Goal: Obtain resource: Download file/media

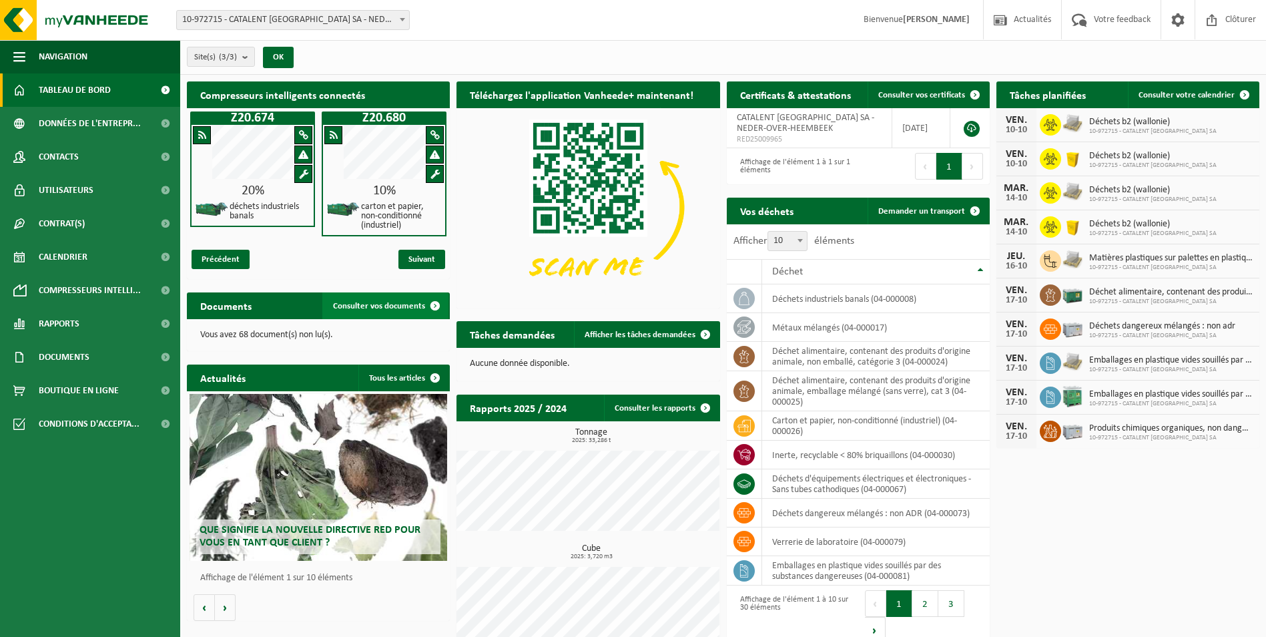
click at [380, 296] on link "Consulter vos documents" at bounding box center [385, 305] width 126 height 27
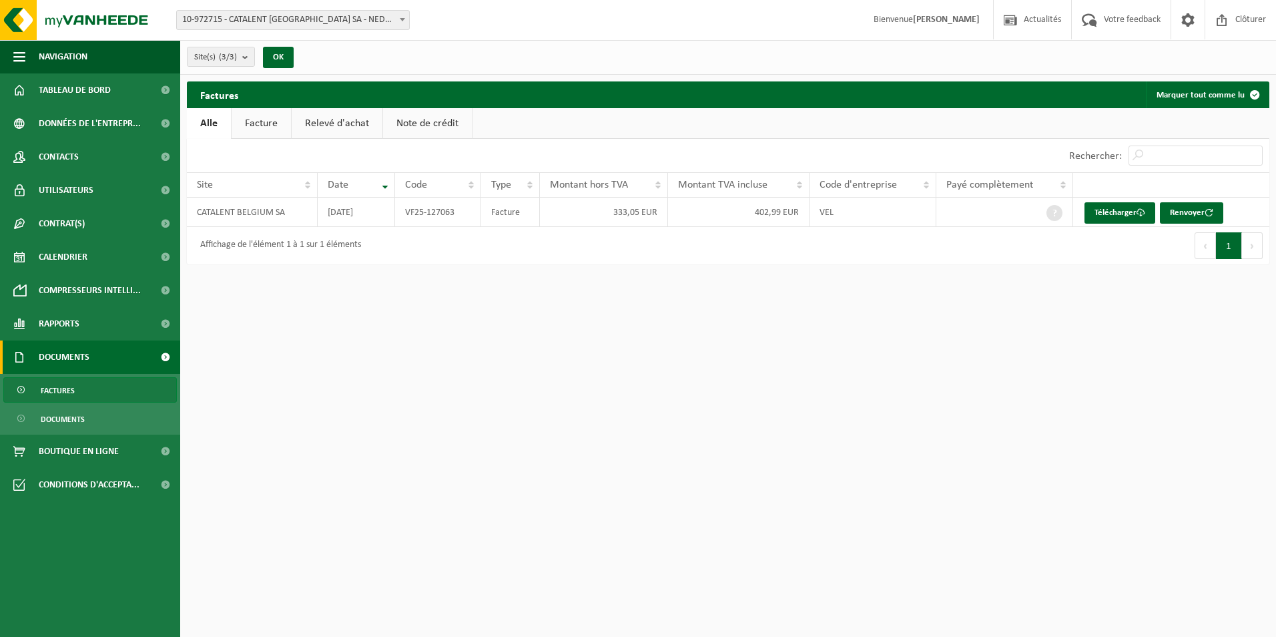
click at [332, 117] on link "Relevé d'achat" at bounding box center [337, 123] width 91 height 31
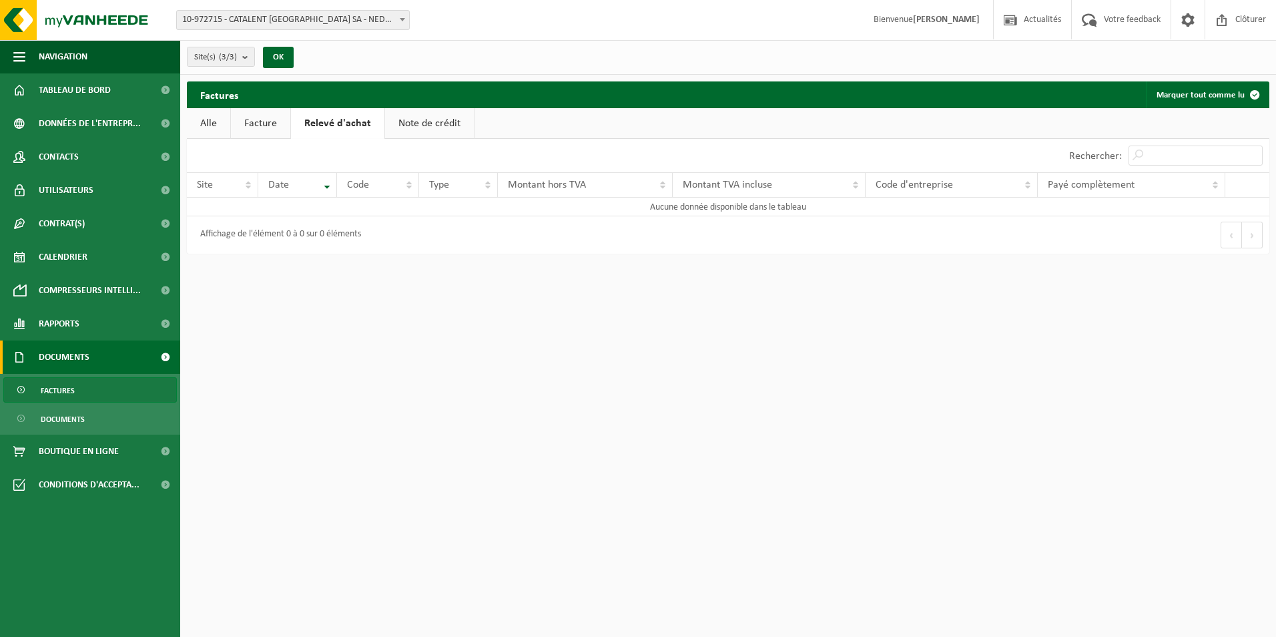
click at [396, 121] on link "Note de crédit" at bounding box center [429, 123] width 89 height 31
click at [322, 112] on link "Relevé d'achat" at bounding box center [336, 123] width 91 height 31
click at [288, 116] on link "Facture" at bounding box center [260, 123] width 59 height 31
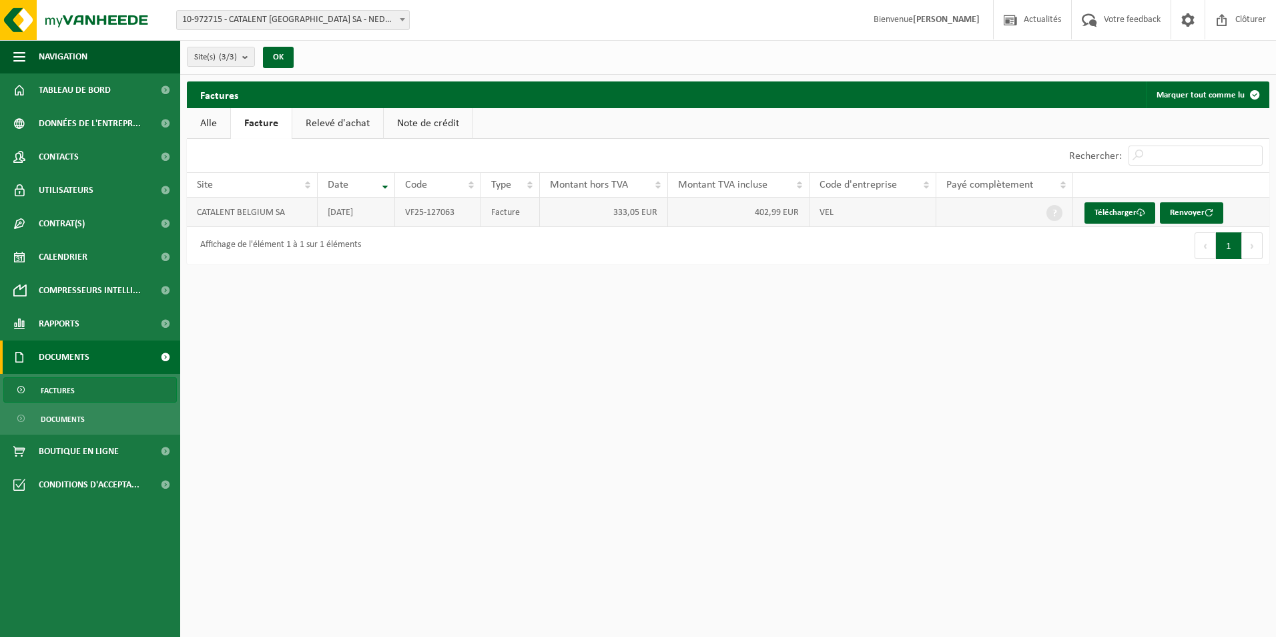
click at [318, 214] on td "2025-08-31" at bounding box center [356, 212] width 77 height 29
drag, startPoint x: 318, startPoint y: 214, endPoint x: 368, endPoint y: 204, distance: 51.0
click at [368, 204] on td "2025-08-31" at bounding box center [356, 212] width 77 height 29
click at [213, 114] on link "Alle" at bounding box center [208, 123] width 43 height 31
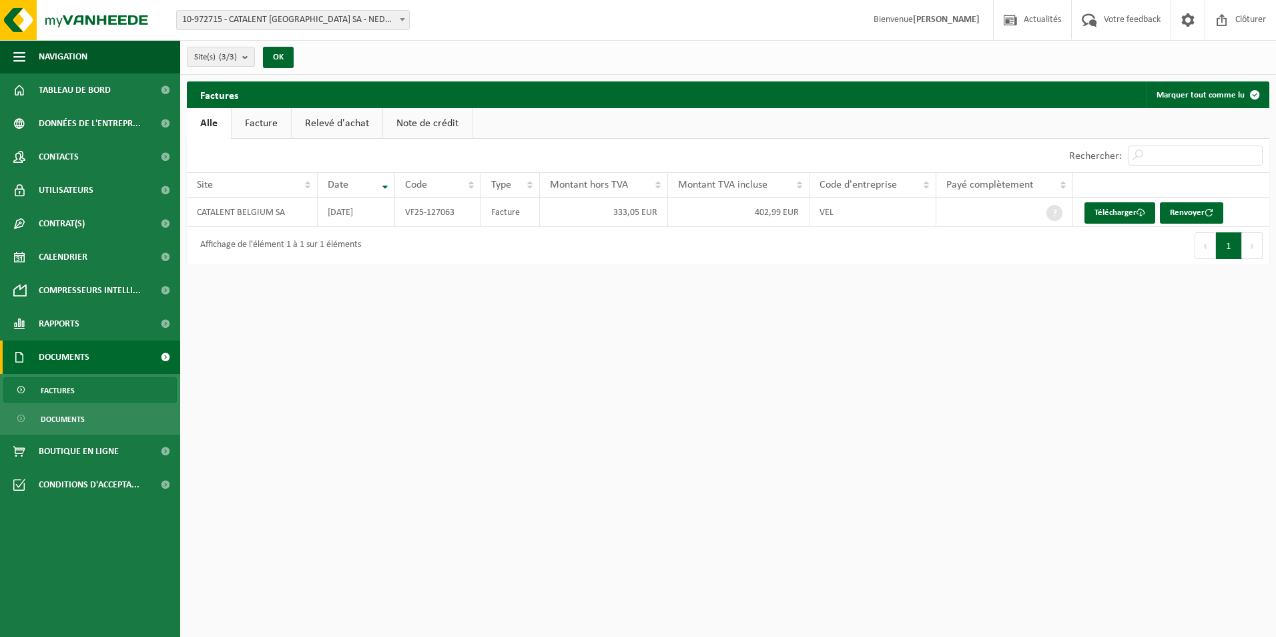
click at [213, 115] on link "Alle" at bounding box center [209, 123] width 44 height 31
click at [63, 417] on span "Documents" at bounding box center [63, 418] width 44 height 25
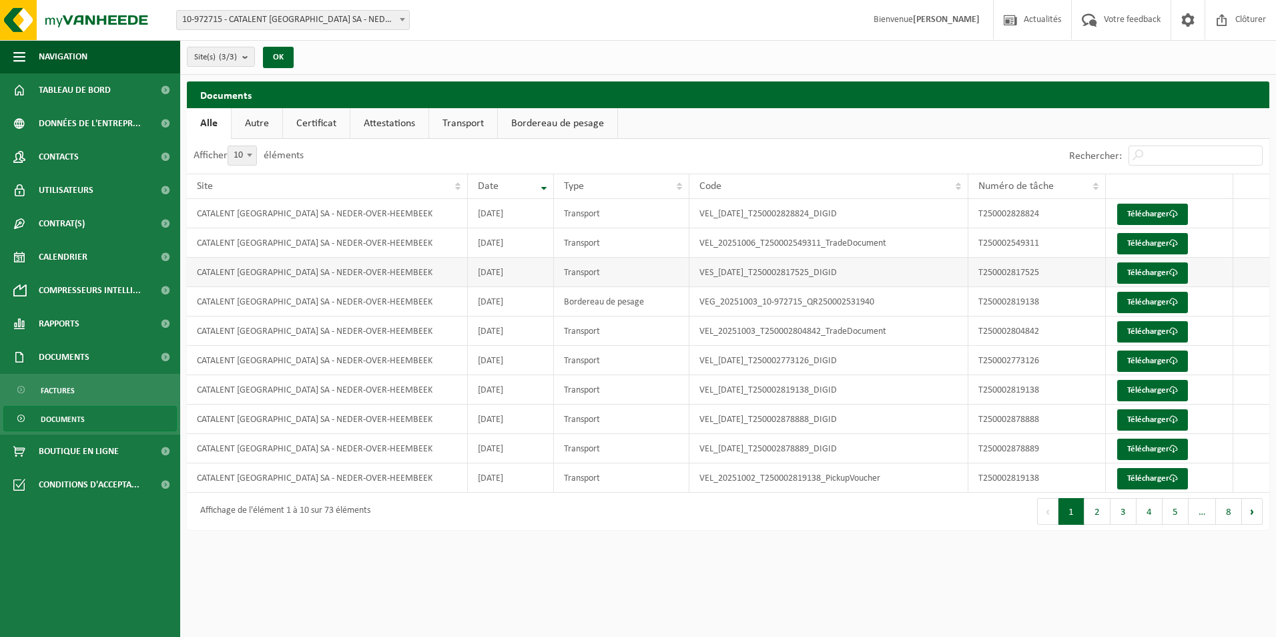
click at [1018, 269] on td "T250002817525" at bounding box center [1036, 272] width 137 height 29
drag, startPoint x: 1018, startPoint y: 269, endPoint x: 1151, endPoint y: 268, distance: 132.2
click at [1151, 268] on link "Télécharger" at bounding box center [1152, 272] width 71 height 21
click at [1030, 239] on td "T250002549311" at bounding box center [1036, 242] width 137 height 29
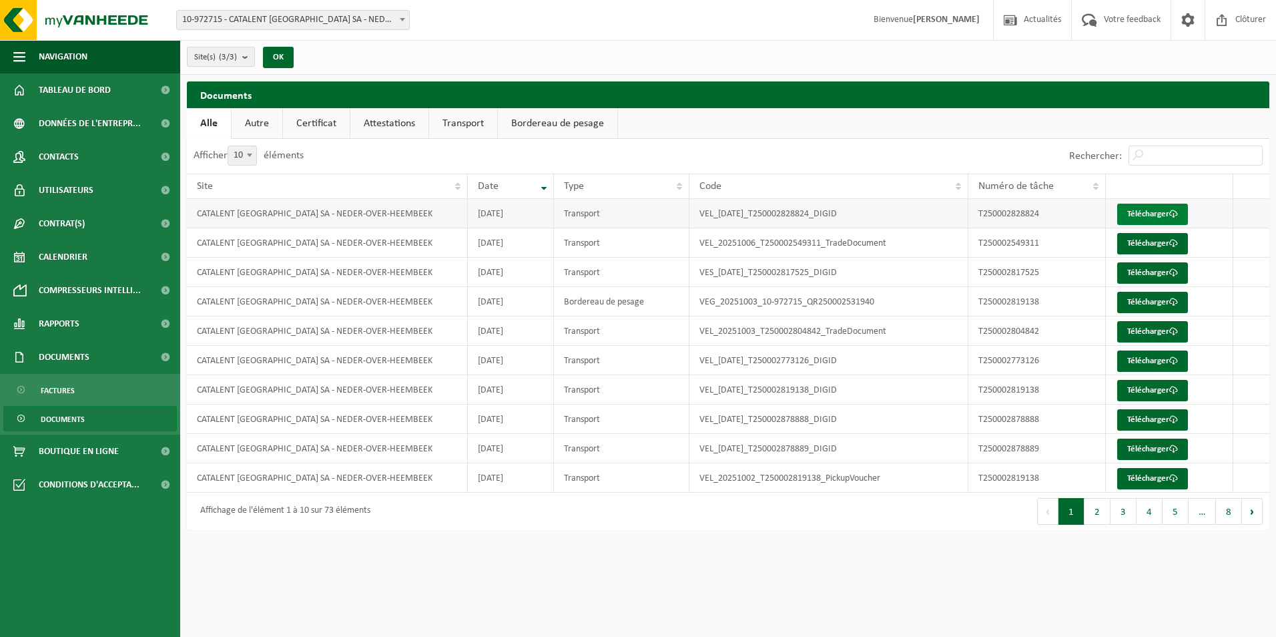
click at [1164, 209] on link "Télécharger" at bounding box center [1152, 214] width 71 height 21
click at [1140, 238] on link "Télécharger" at bounding box center [1152, 243] width 71 height 21
click at [54, 258] on span "Calendrier" at bounding box center [63, 256] width 49 height 33
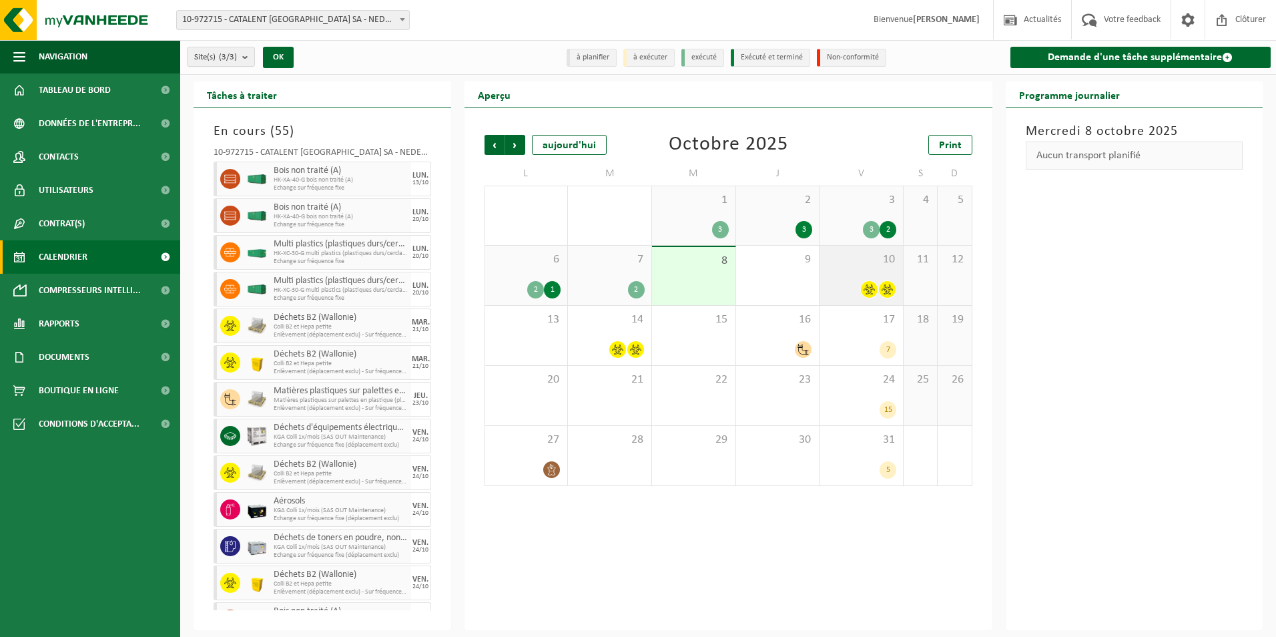
click at [878, 282] on div at bounding box center [861, 289] width 70 height 18
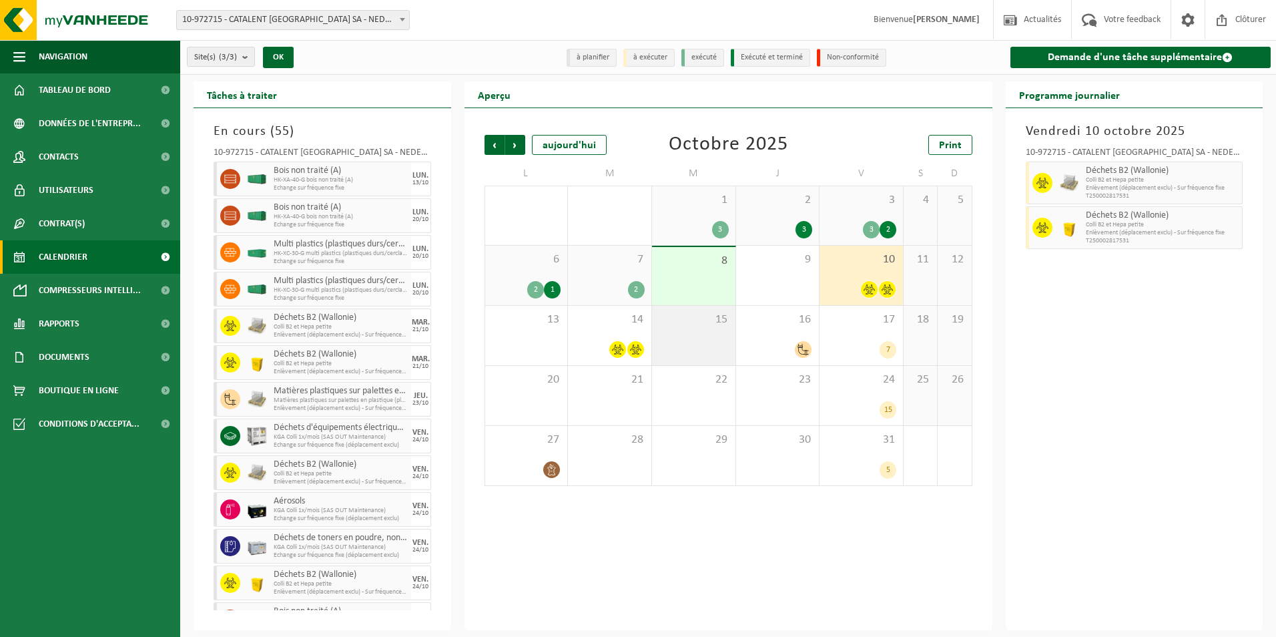
click at [652, 328] on div "15" at bounding box center [693, 335] width 83 height 59
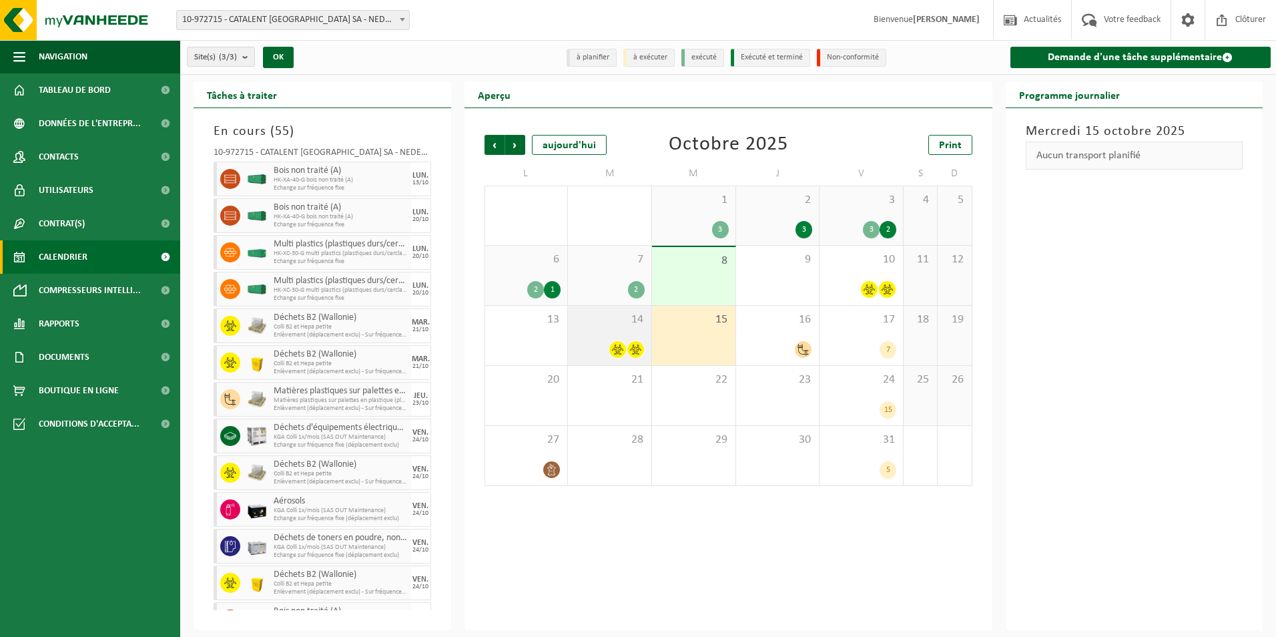
click at [619, 347] on icon at bounding box center [617, 349] width 11 height 11
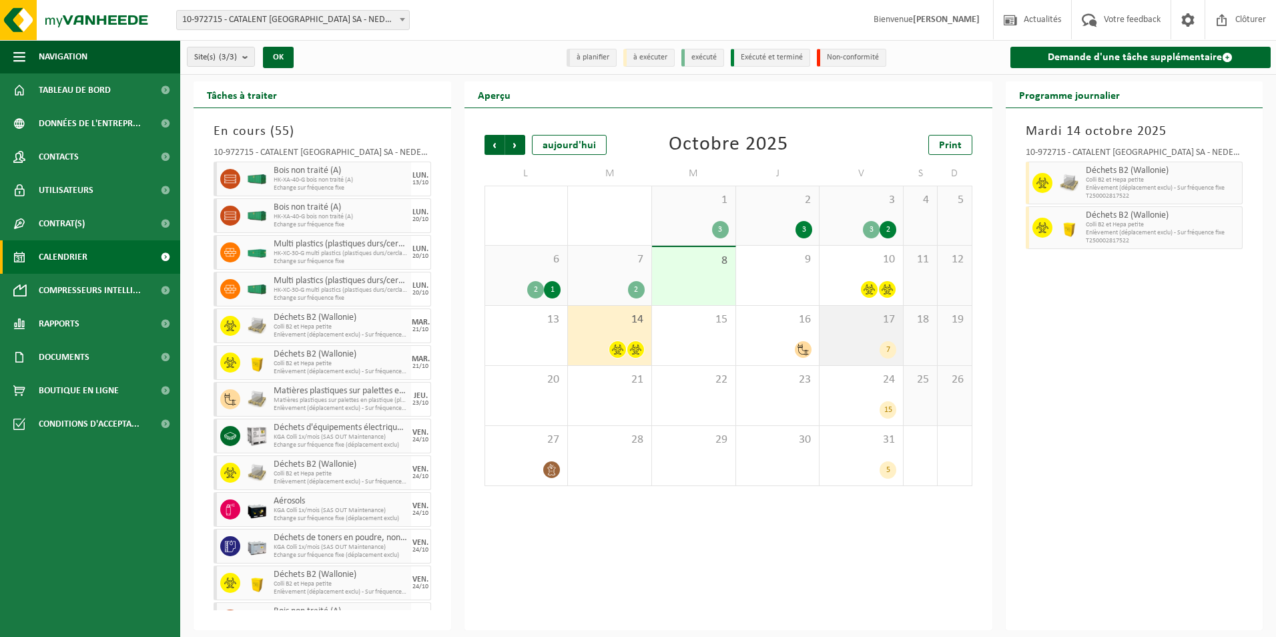
click at [884, 348] on div "7" at bounding box center [888, 349] width 17 height 17
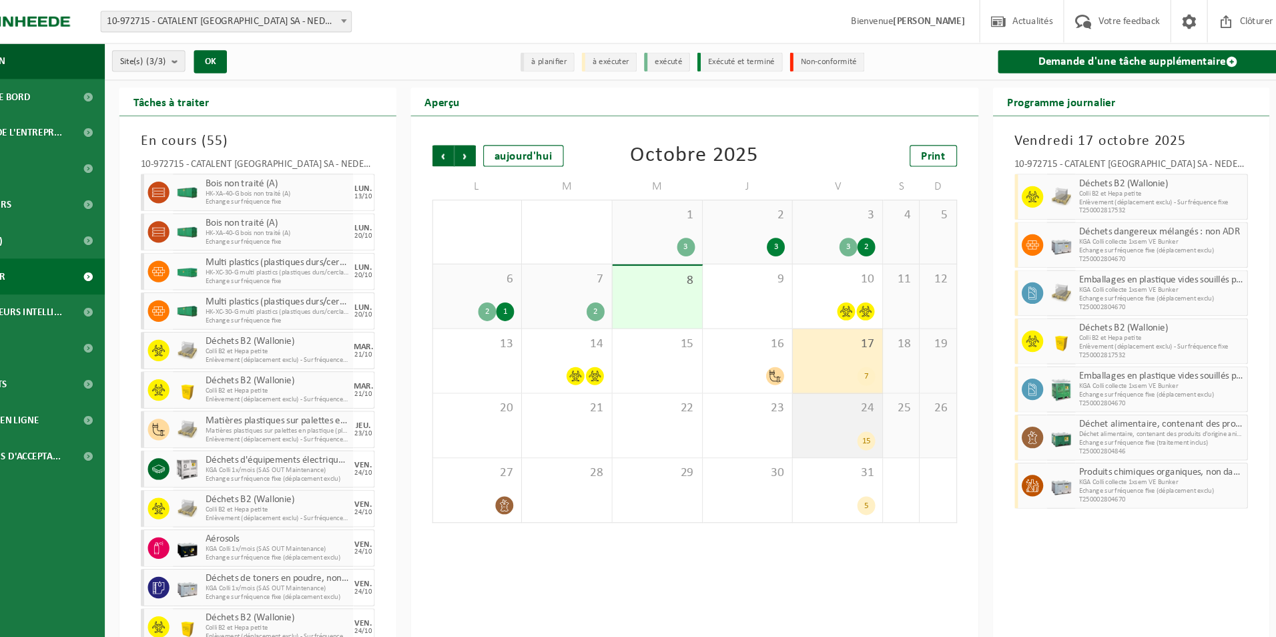
click at [883, 422] on div "24 15" at bounding box center [861, 395] width 83 height 59
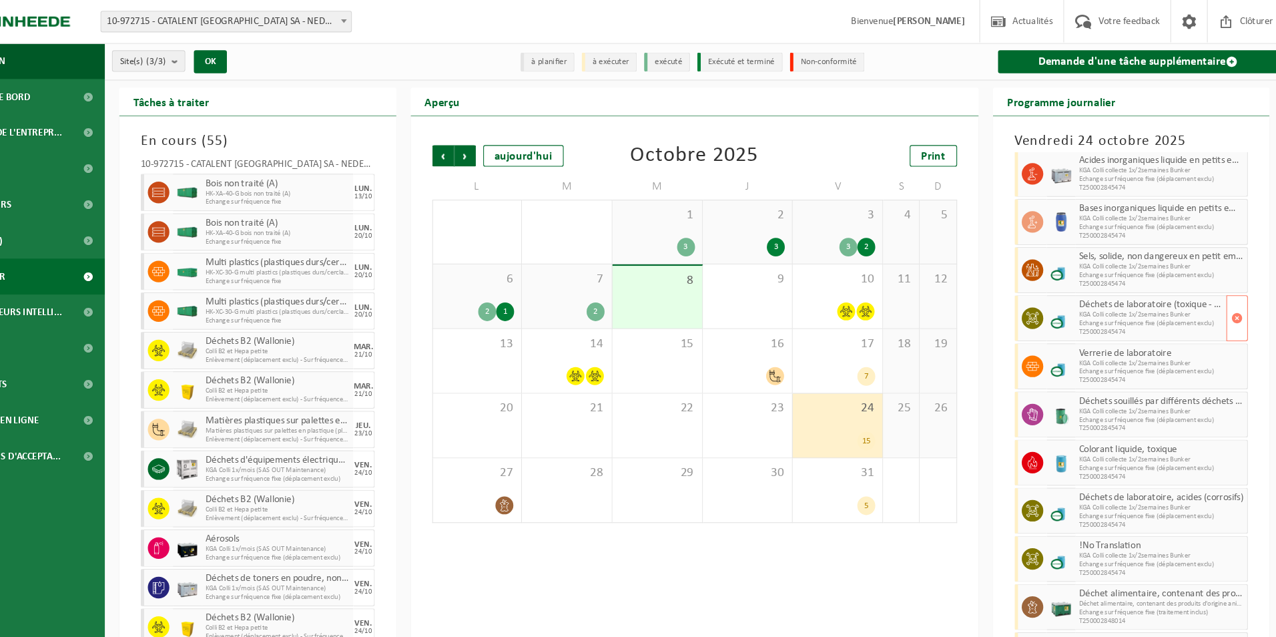
scroll to position [83, 0]
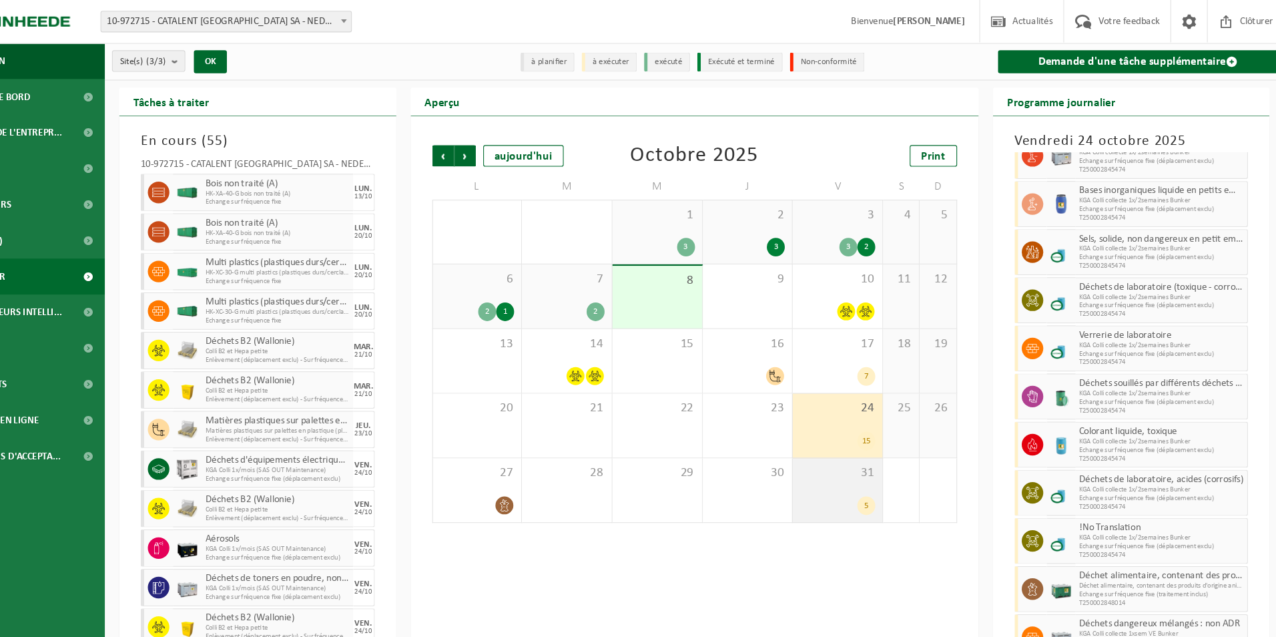
click at [892, 451] on div "31 5" at bounding box center [861, 455] width 83 height 59
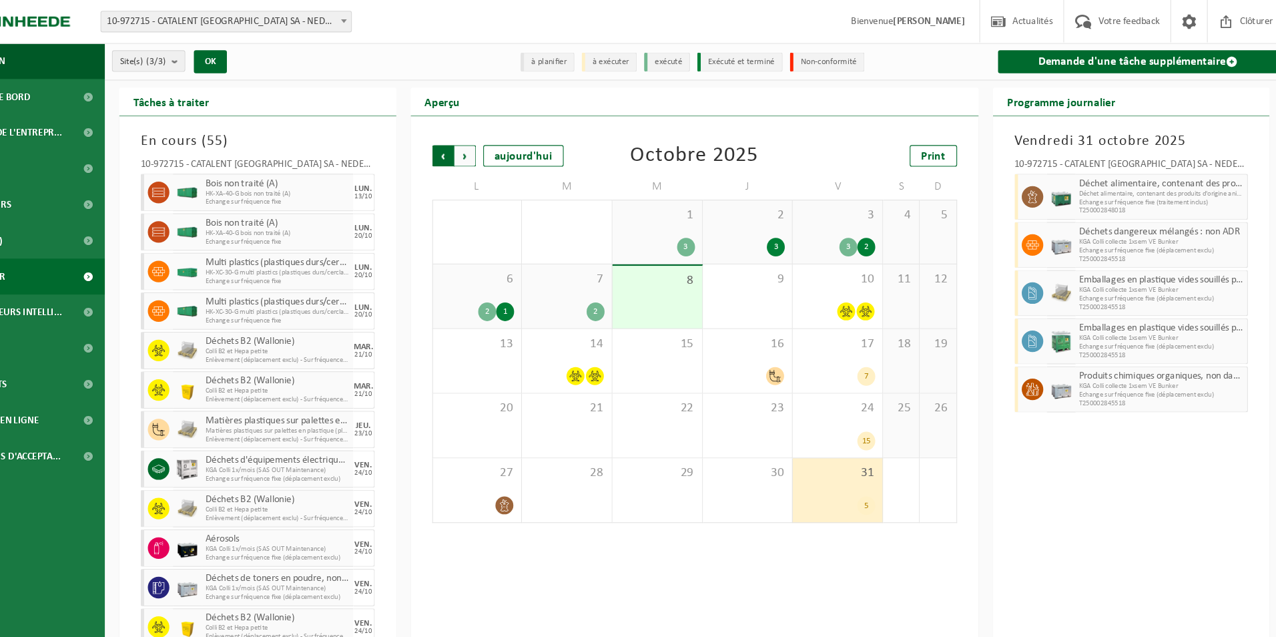
click at [514, 141] on span "Suivant" at bounding box center [515, 145] width 20 height 20
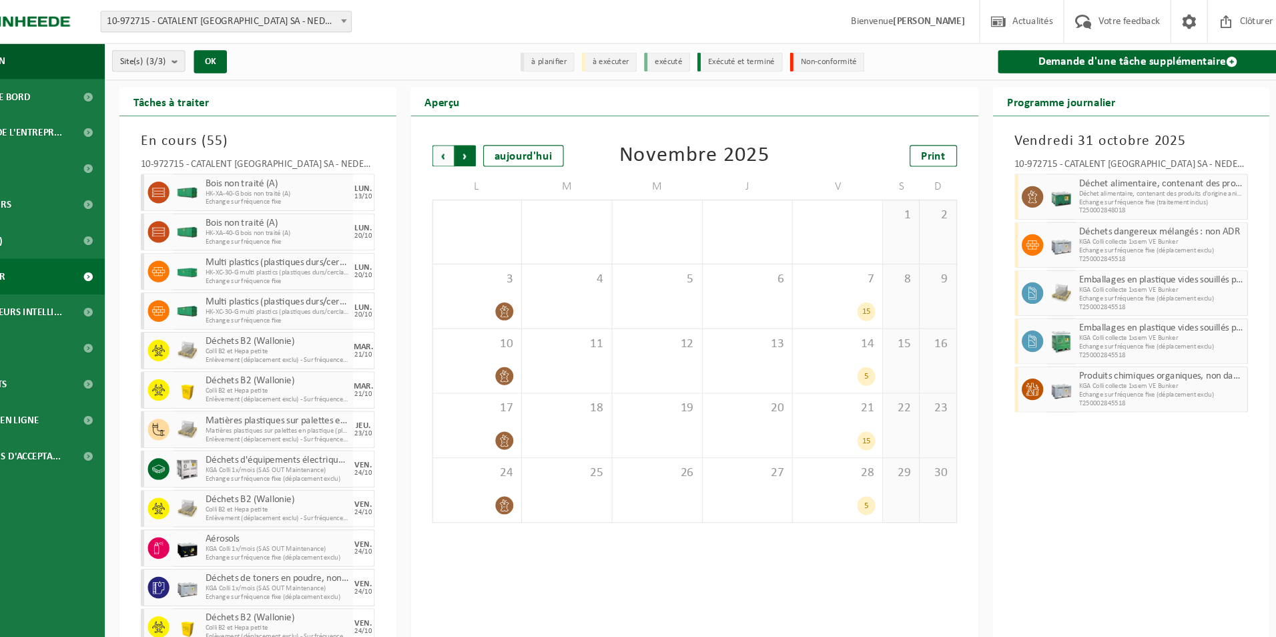
click at [498, 145] on span "Précédent" at bounding box center [495, 145] width 20 height 20
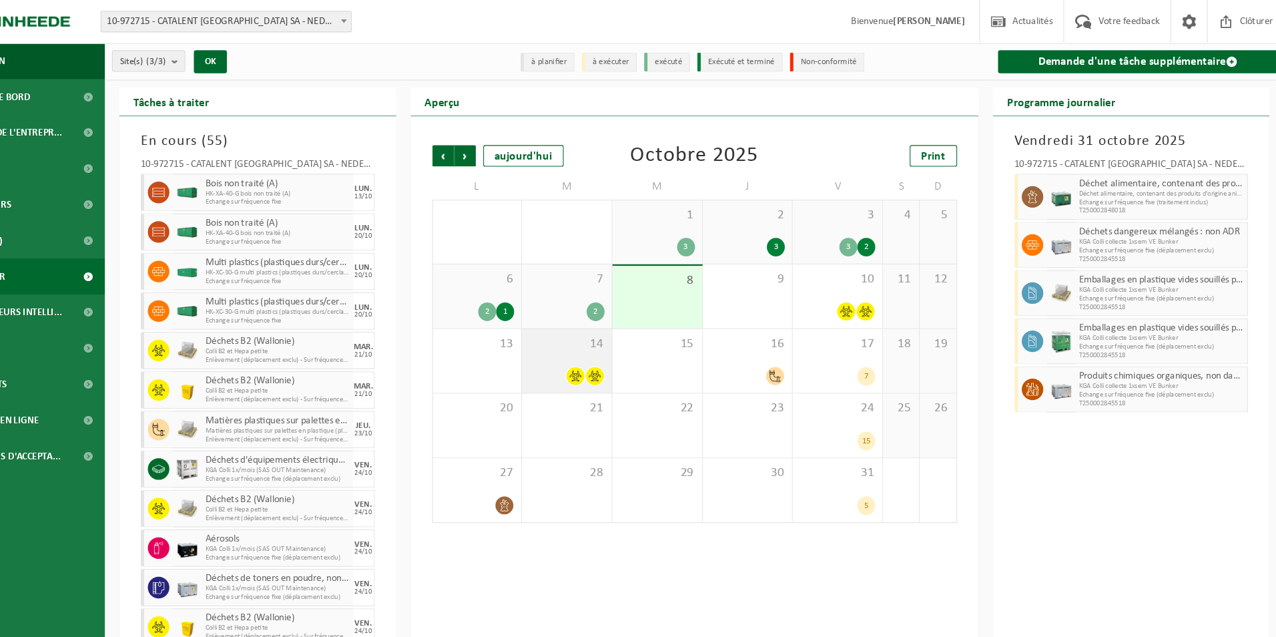
click at [623, 338] on div "14" at bounding box center [609, 335] width 83 height 59
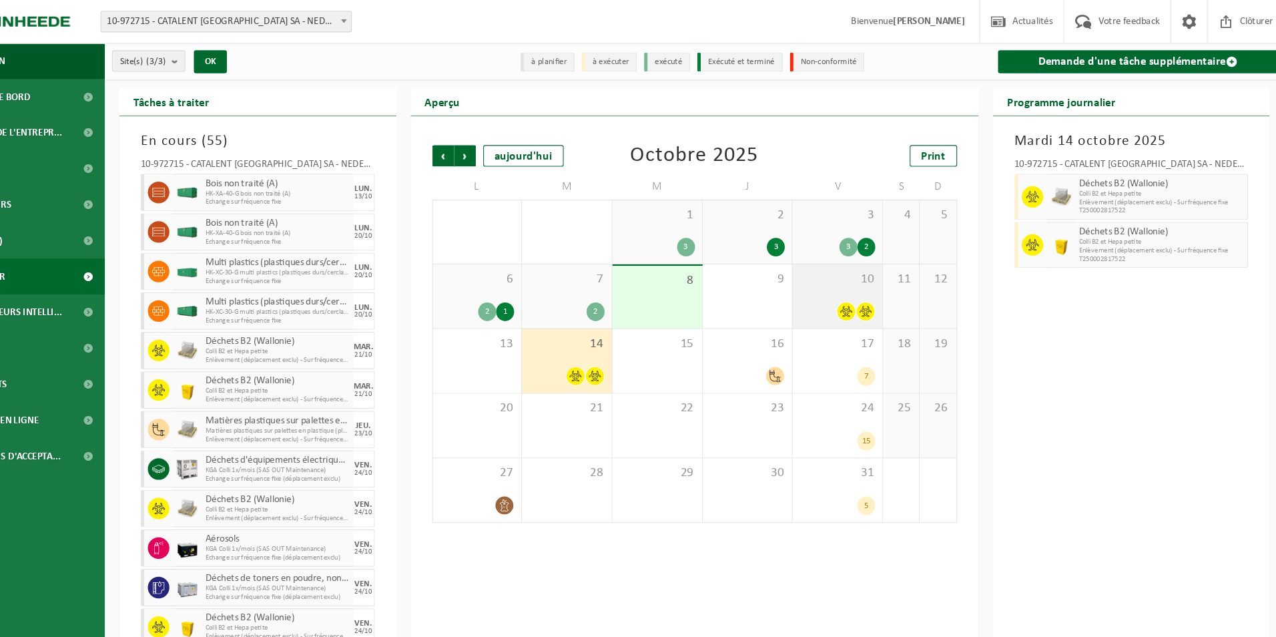
click at [880, 284] on span at bounding box center [887, 289] width 17 height 17
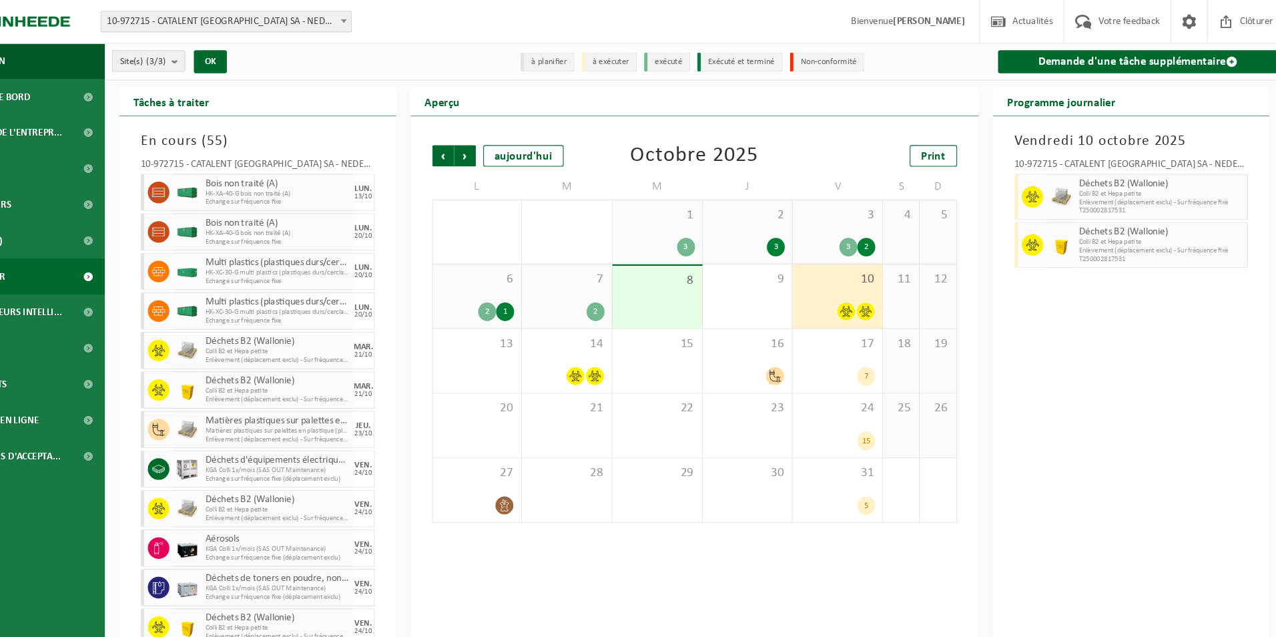
click at [1030, 461] on div "[DATE] 10-972715 - CATALENT [GEOGRAPHIC_DATA] SA - NEDER-OVER-HEEMBEEK Déchets …" at bounding box center [1135, 369] width 258 height 522
